Goal: Entertainment & Leisure: Browse casually

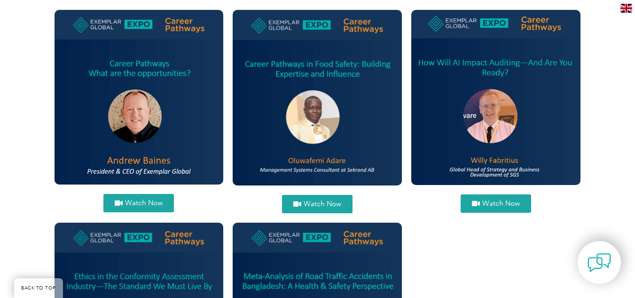
scroll to position [397, 0]
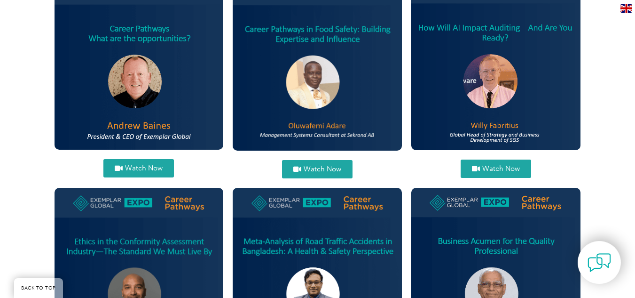
click at [327, 167] on span "Watch Now" at bounding box center [323, 169] width 38 height 7
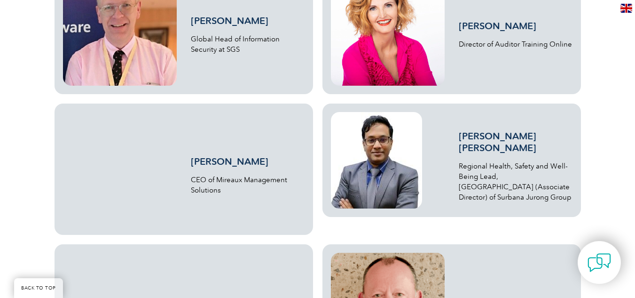
scroll to position [1046, 0]
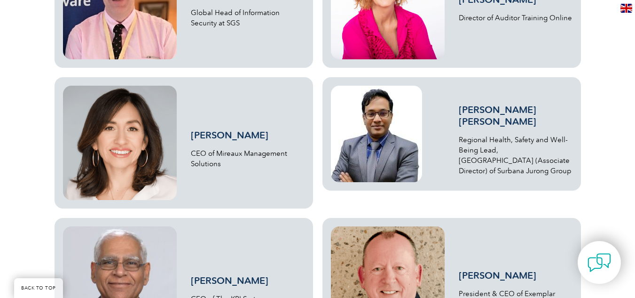
click at [492, 120] on link "[PERSON_NAME] [PERSON_NAME]" at bounding box center [498, 115] width 78 height 23
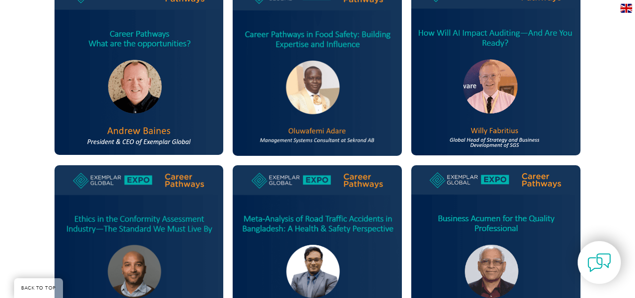
scroll to position [573, 0]
